Goal: Transaction & Acquisition: Obtain resource

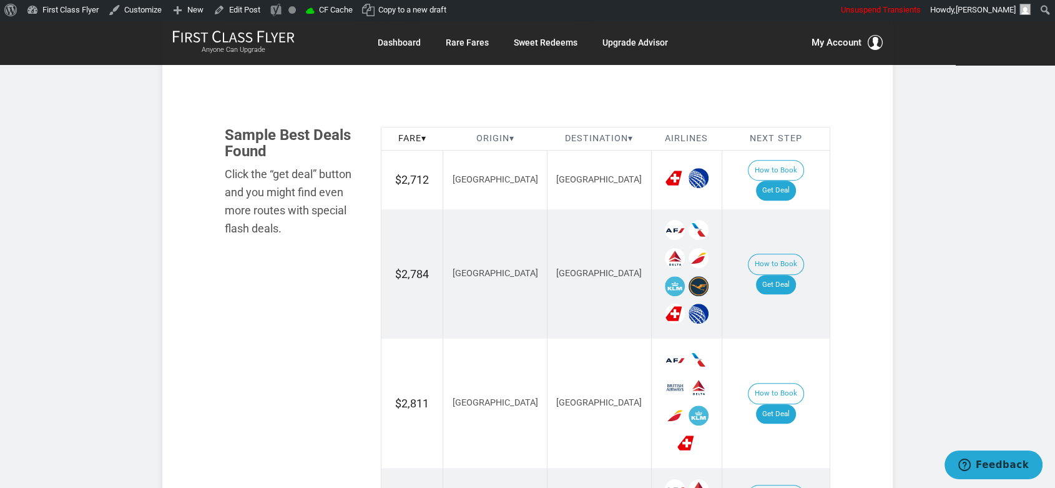
scroll to position [694, 0]
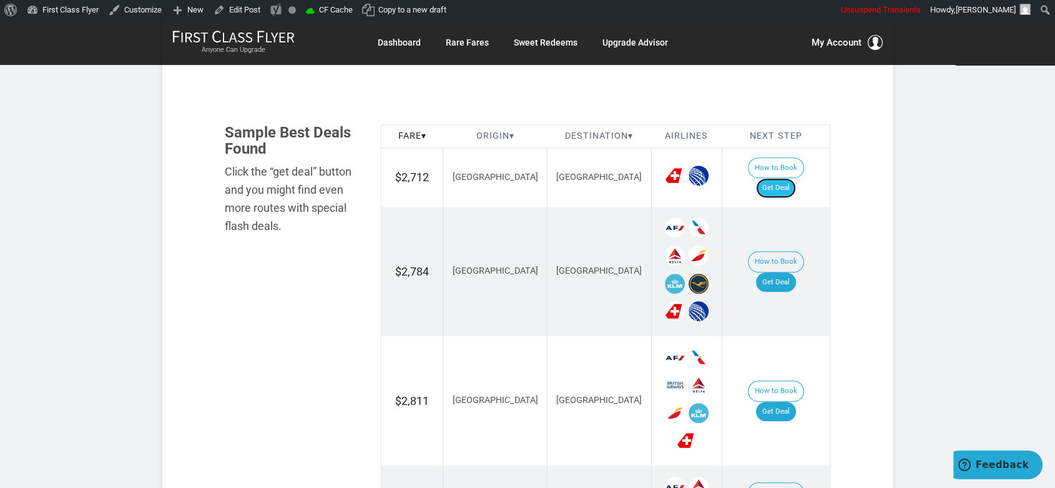
click at [784, 178] on link "Get Deal" at bounding box center [776, 188] width 40 height 20
click at [782, 272] on link "Get Deal" at bounding box center [776, 282] width 40 height 20
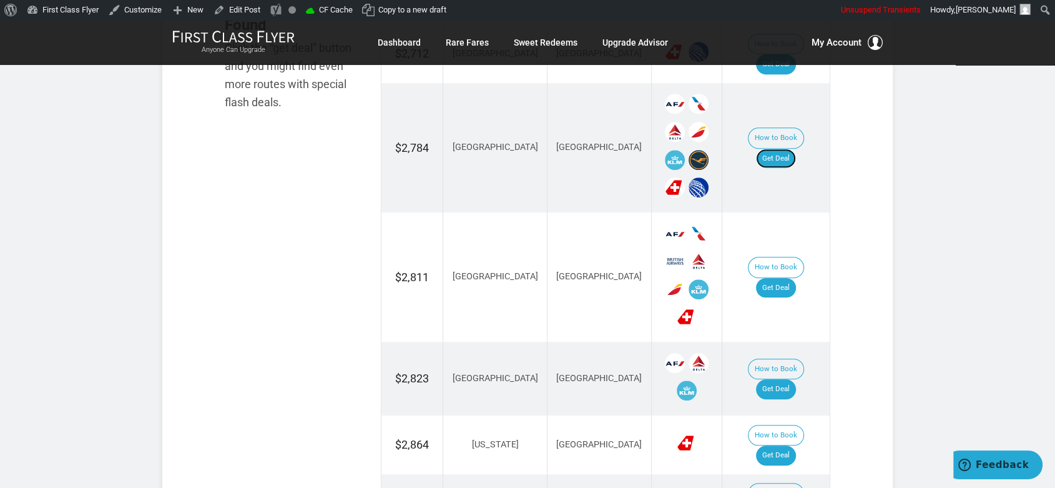
scroll to position [832, 0]
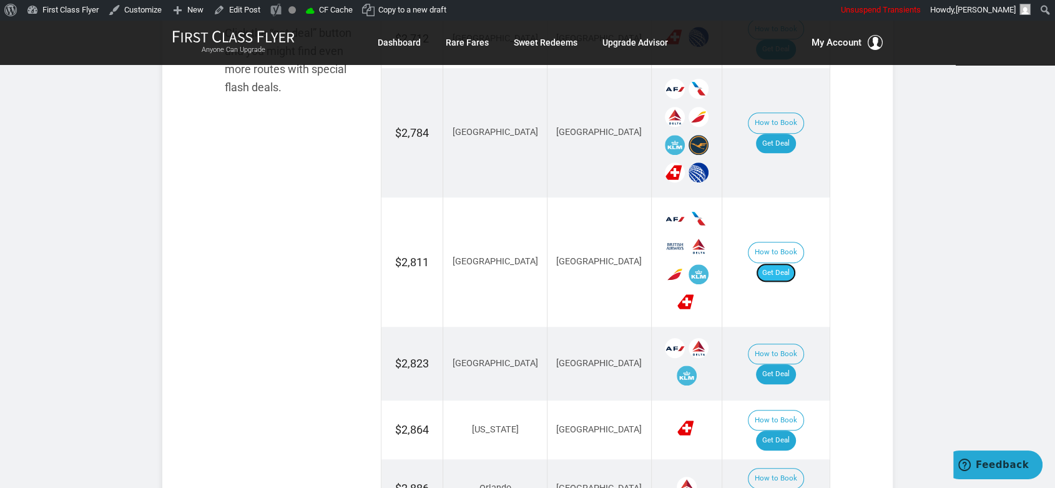
click at [782, 263] on link "Get Deal" at bounding box center [776, 273] width 40 height 20
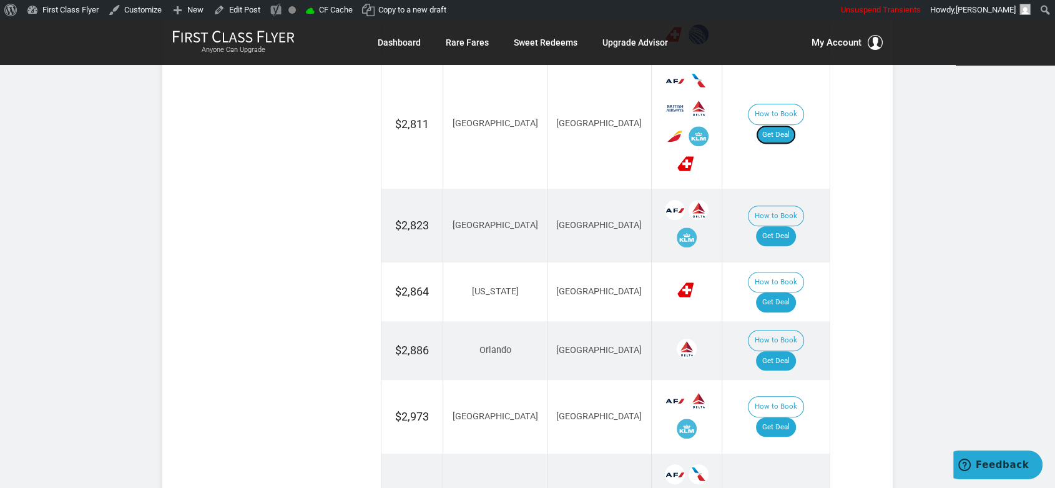
scroll to position [971, 0]
click at [784, 225] on link "Get Deal" at bounding box center [776, 235] width 40 height 20
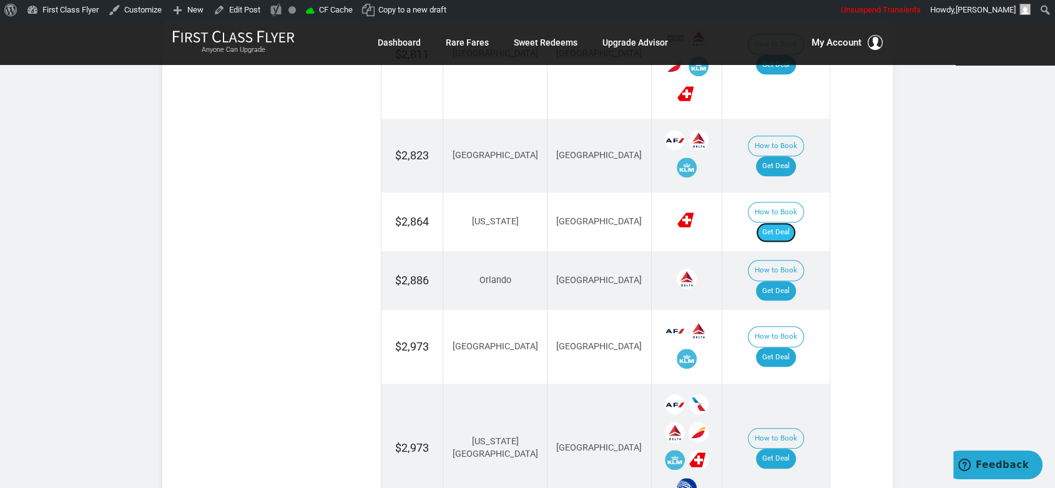
click at [789, 222] on link "Get Deal" at bounding box center [776, 232] width 40 height 20
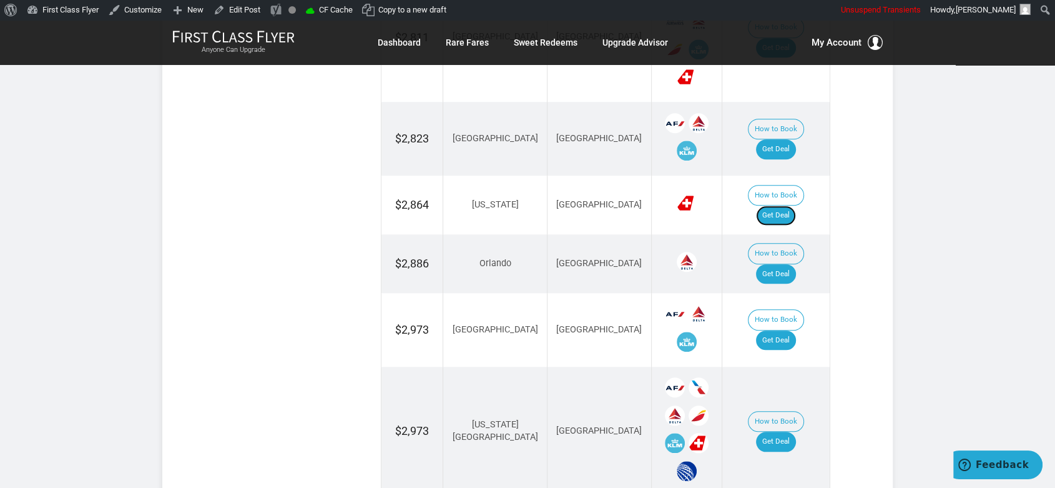
scroll to position [1110, 0]
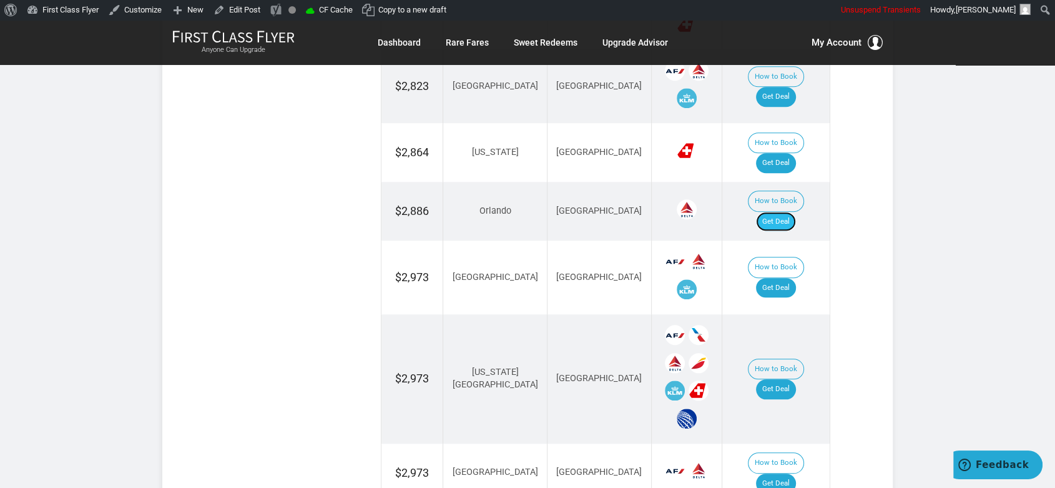
click at [784, 212] on link "Get Deal" at bounding box center [776, 222] width 40 height 20
click at [793, 379] on link "Get Deal" at bounding box center [776, 389] width 40 height 20
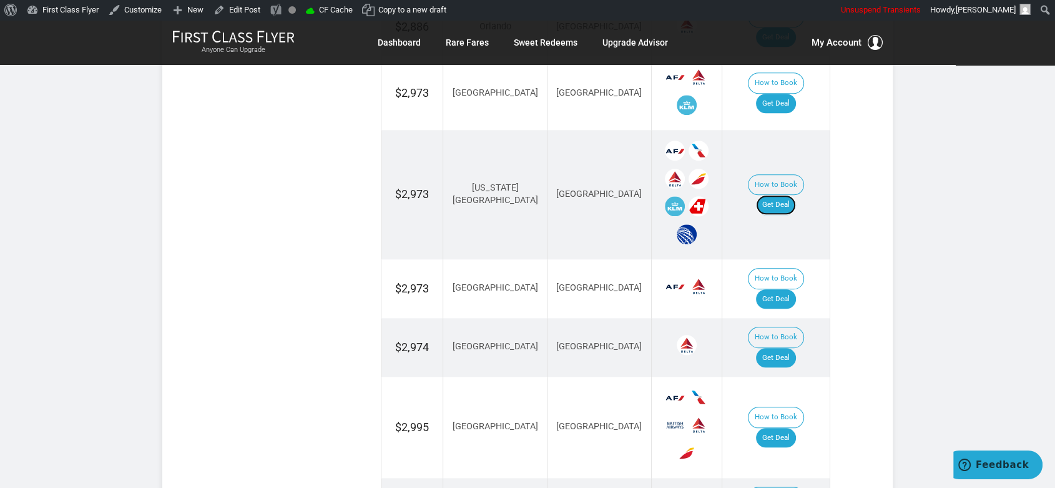
scroll to position [1318, 0]
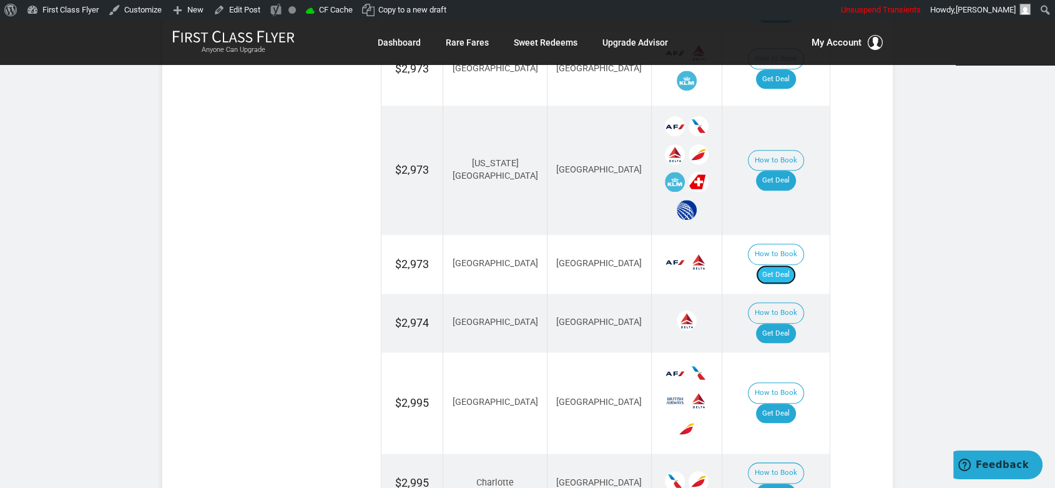
click at [786, 265] on link "Get Deal" at bounding box center [776, 275] width 40 height 20
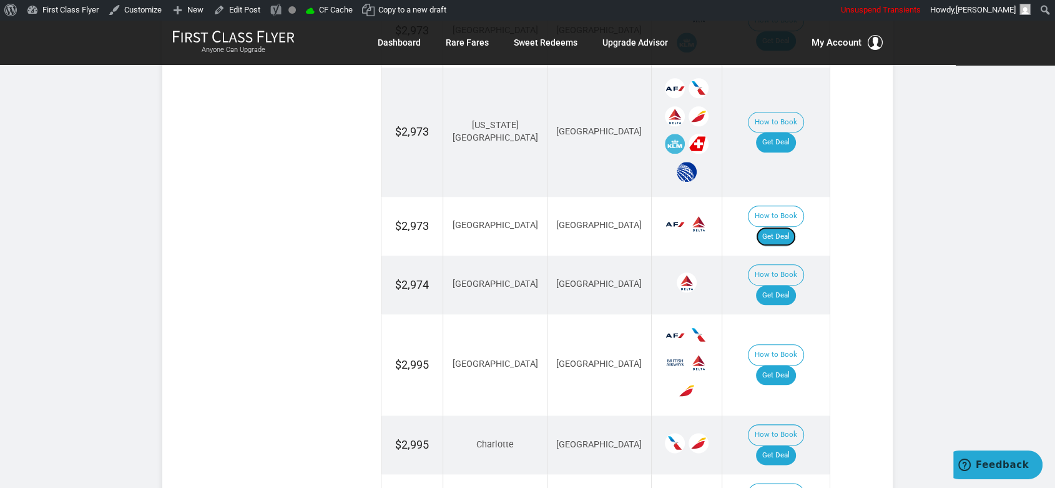
scroll to position [1388, 0]
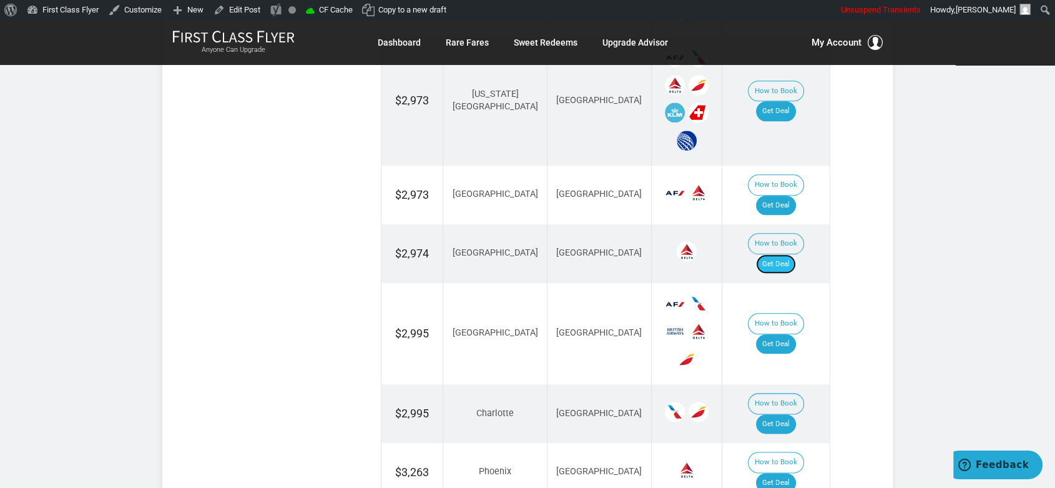
click at [781, 254] on link "Get Deal" at bounding box center [776, 264] width 40 height 20
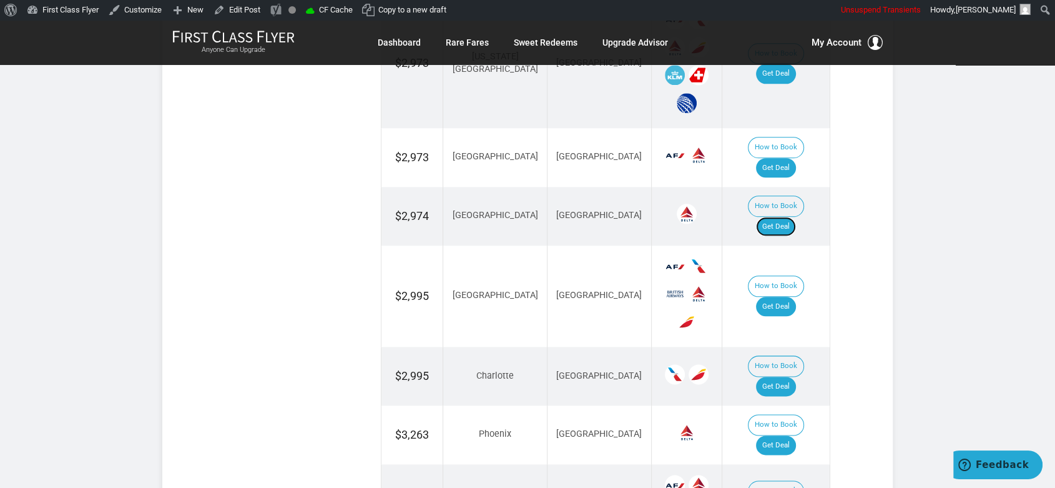
scroll to position [1457, 0]
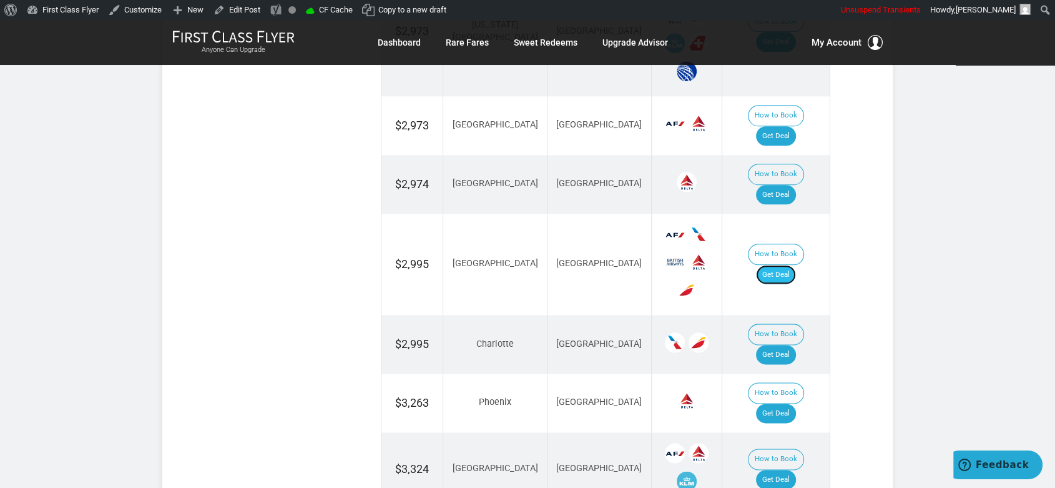
click at [794, 265] on link "Get Deal" at bounding box center [776, 275] width 40 height 20
click at [784, 345] on link "Get Deal" at bounding box center [776, 355] width 40 height 20
click at [792, 403] on link "Get Deal" at bounding box center [776, 413] width 40 height 20
click at [796, 470] on link "Get Deal" at bounding box center [776, 480] width 40 height 20
